Goal: Information Seeking & Learning: Understand process/instructions

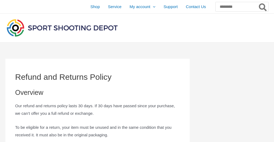
scroll to position [623, 0]
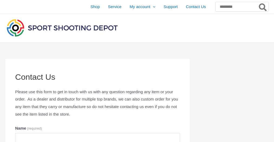
scroll to position [437, 0]
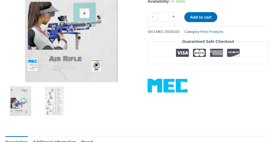
scroll to position [108, 0]
